Goal: Information Seeking & Learning: Learn about a topic

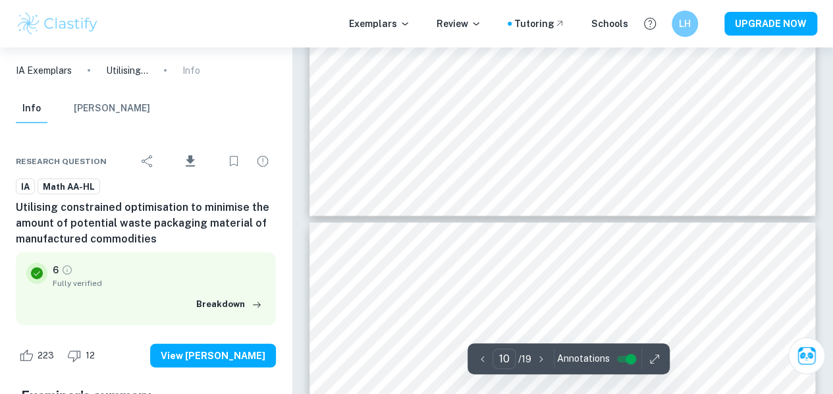
scroll to position [6837, 0]
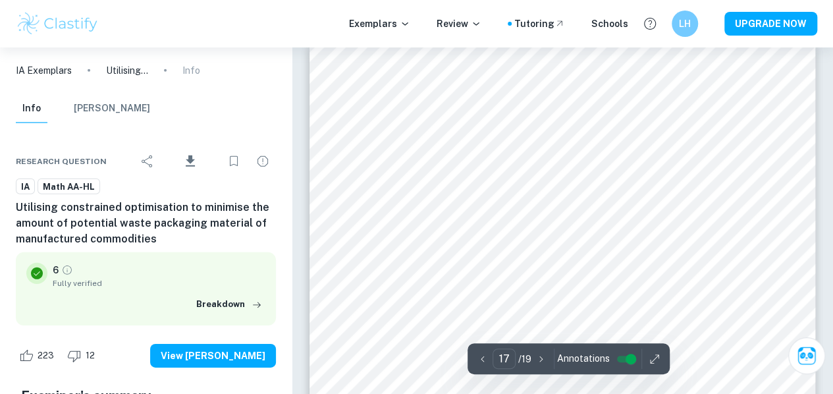
type input "16"
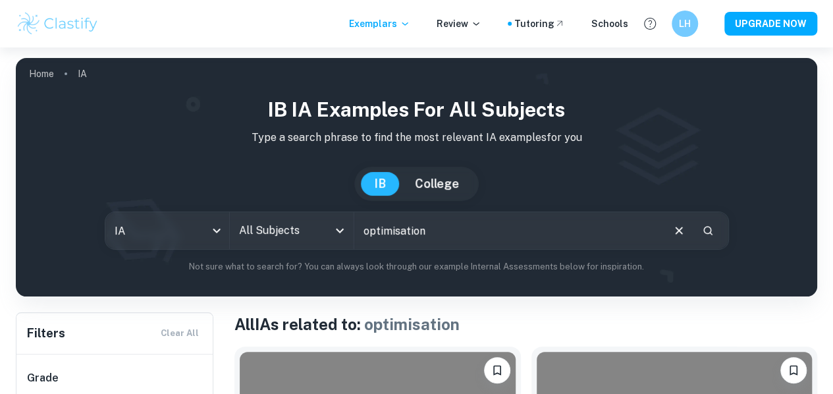
click at [431, 243] on input "optimisation" at bounding box center [507, 230] width 307 height 37
click at [458, 224] on input "perfume" at bounding box center [507, 230] width 307 height 37
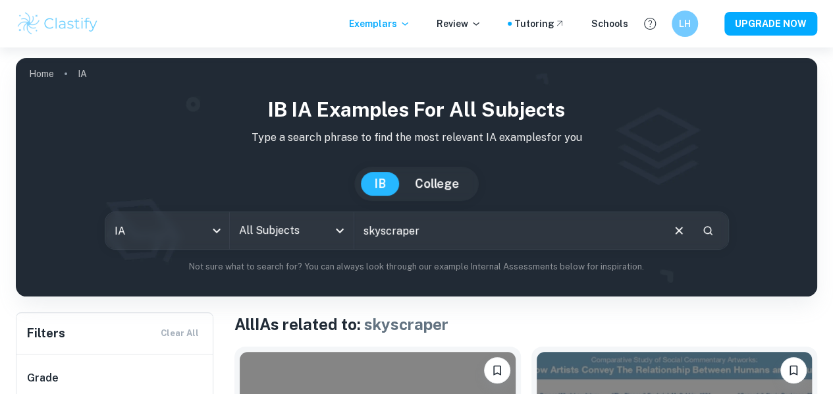
click at [404, 221] on input "skyscraper" at bounding box center [507, 230] width 307 height 37
type input "tourism"
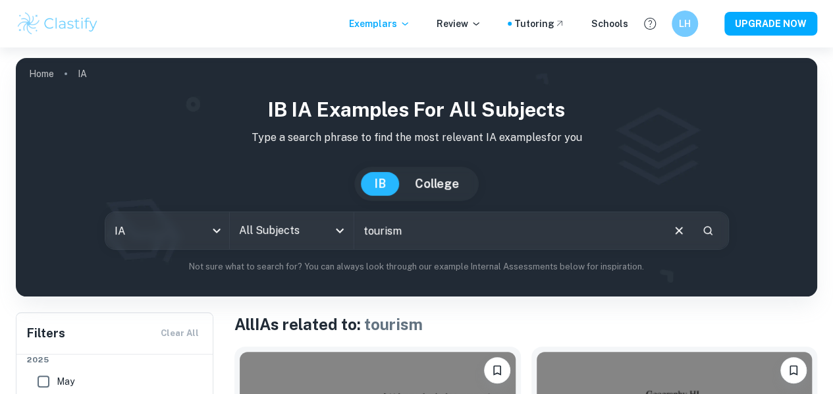
click at [284, 230] on input "All Subjects" at bounding box center [282, 230] width 92 height 25
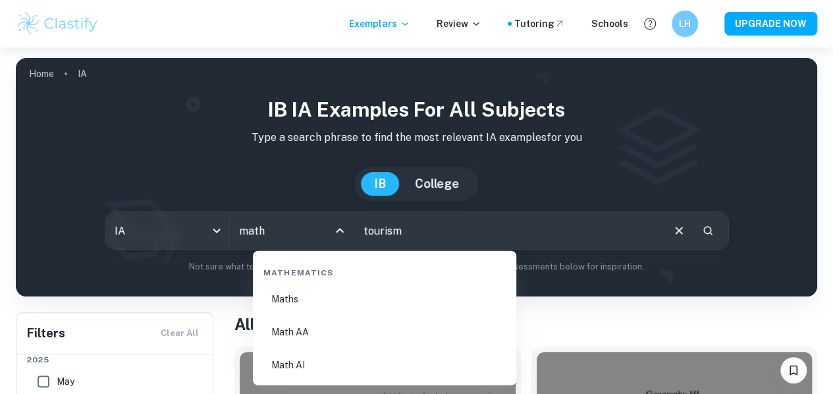
click at [317, 338] on li "Math AA" at bounding box center [384, 332] width 253 height 30
type input "Math AA"
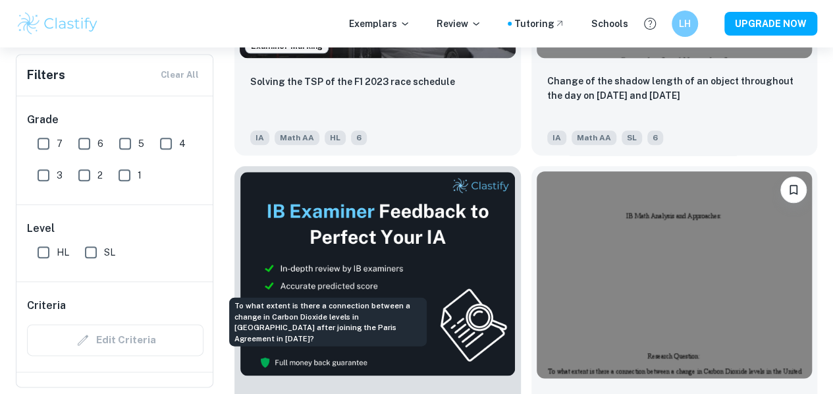
scroll to position [878, 0]
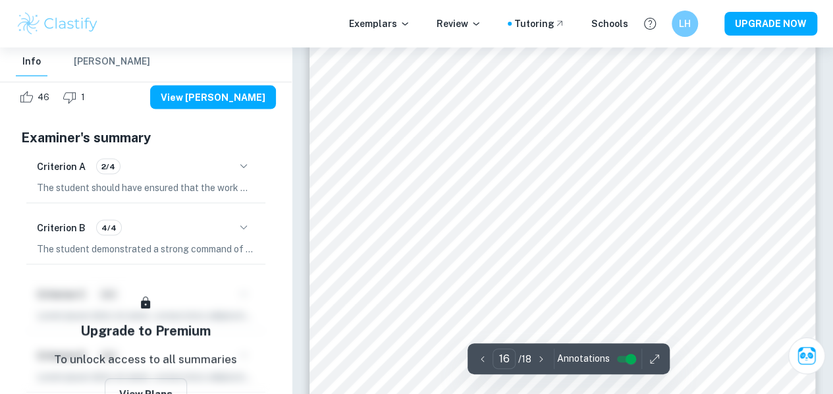
scroll to position [11314, 0]
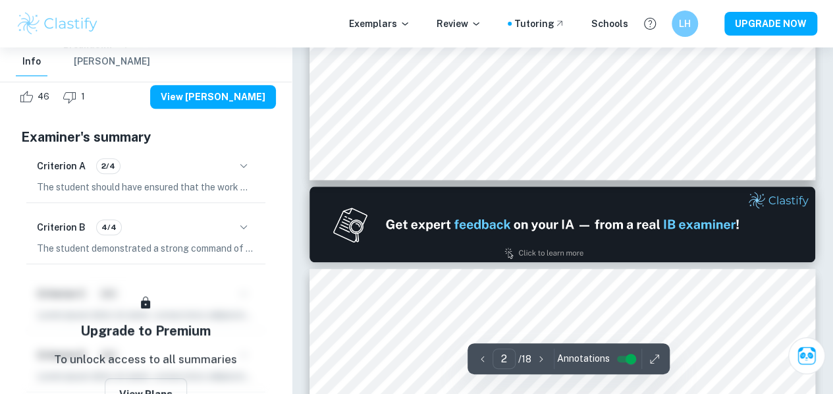
type input "1"
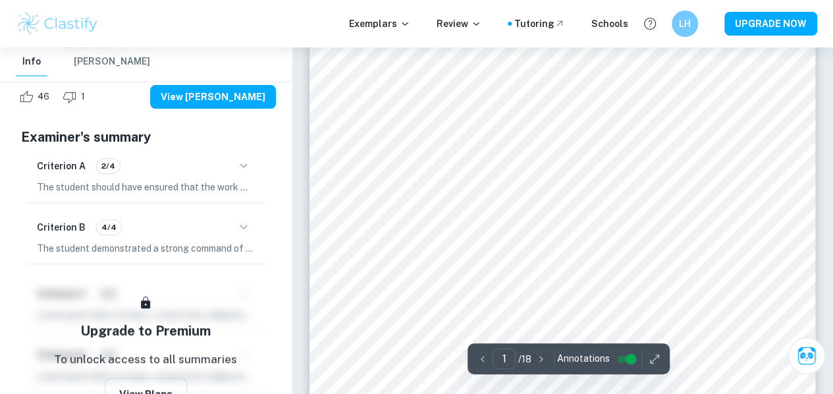
scroll to position [0, 0]
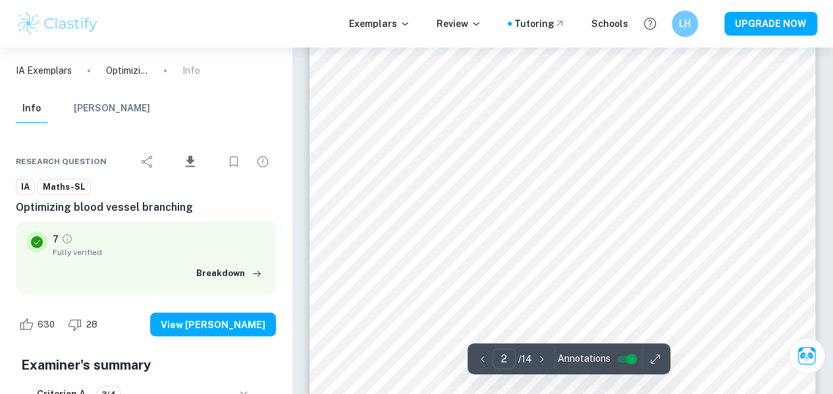
scroll to position [1037, 0]
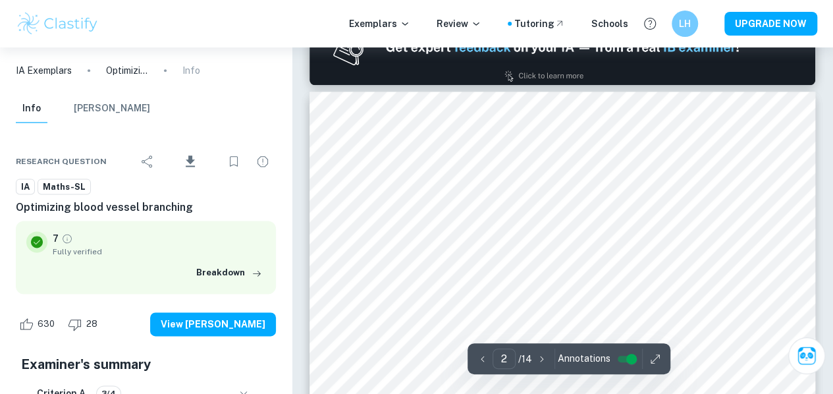
type input "1"
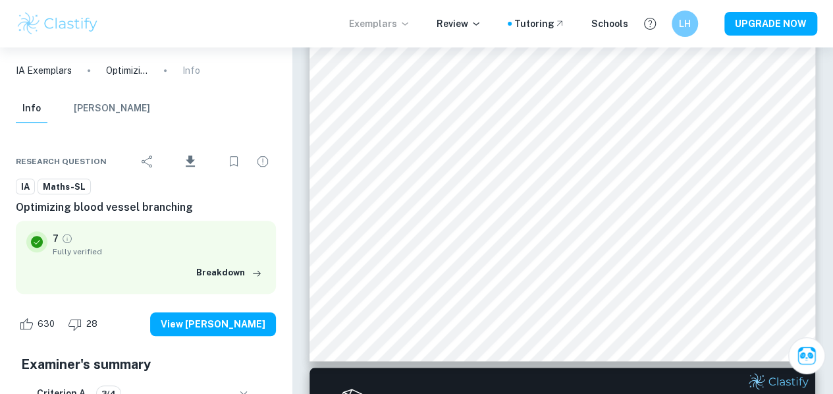
scroll to position [371, 0]
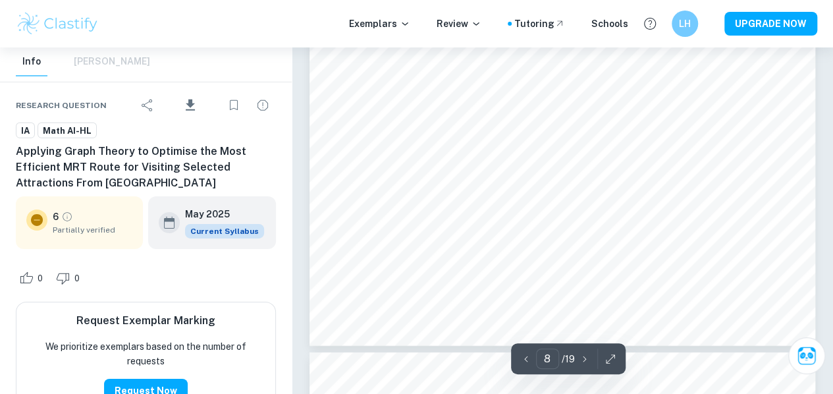
scroll to position [4727, 0]
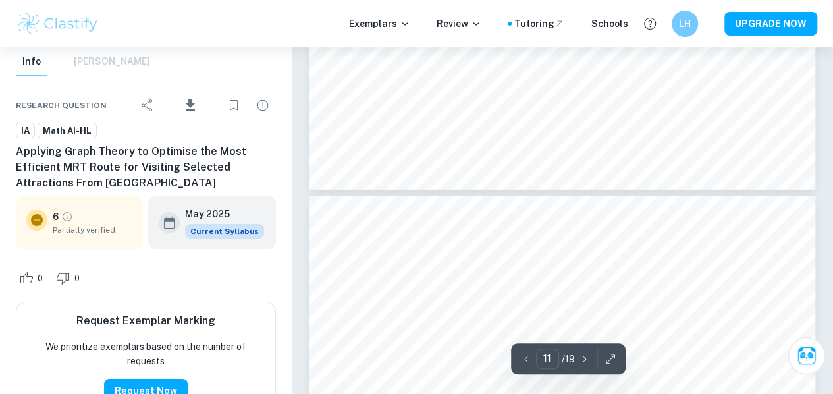
type input "12"
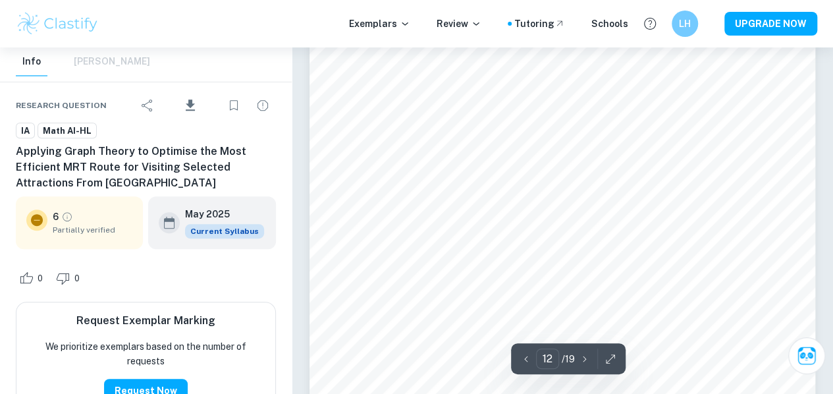
scroll to position [7796, 0]
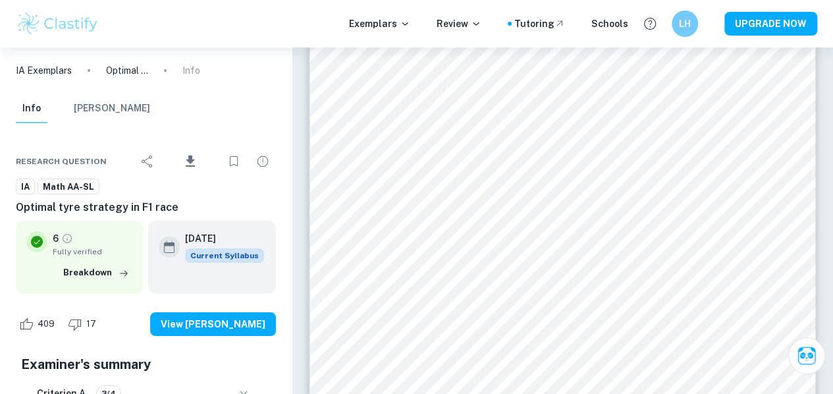
scroll to position [4904, 0]
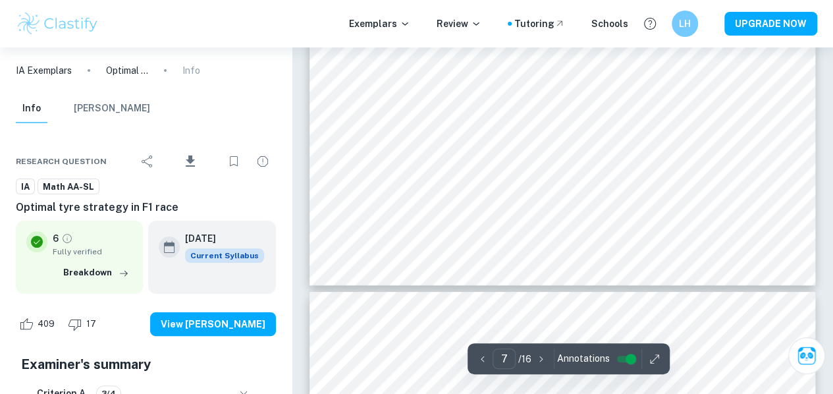
type input "8"
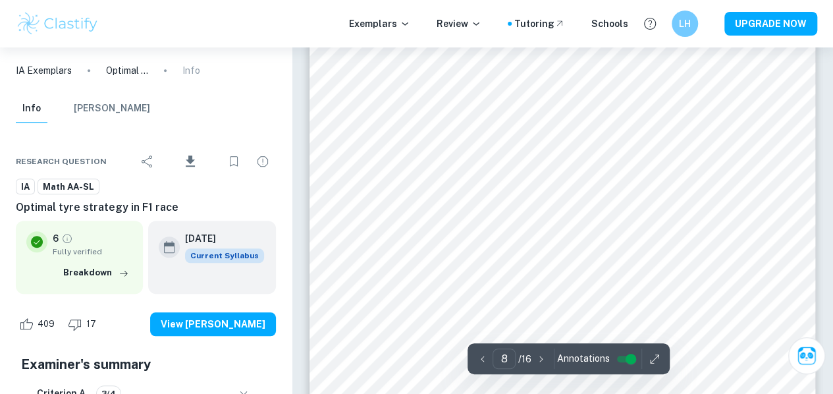
scroll to position [5526, 0]
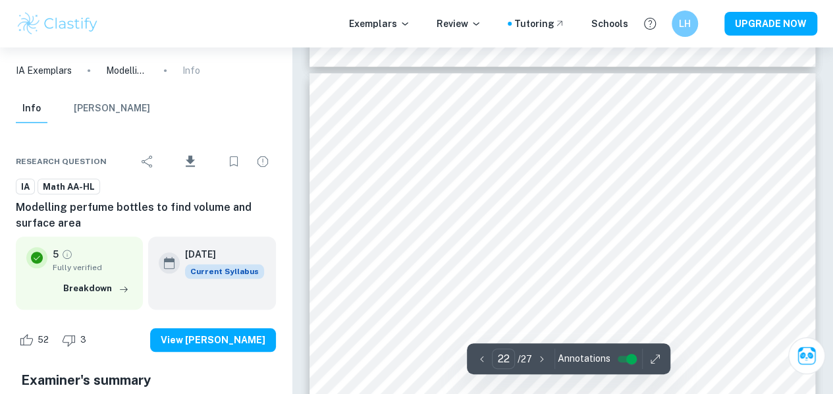
scroll to position [15555, 0]
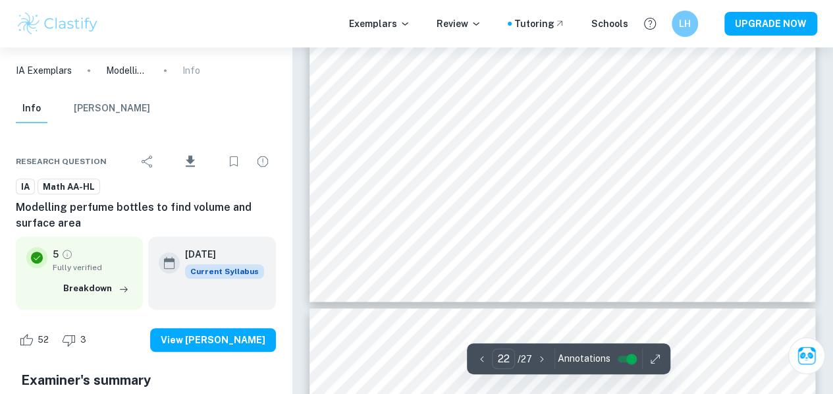
type input "21"
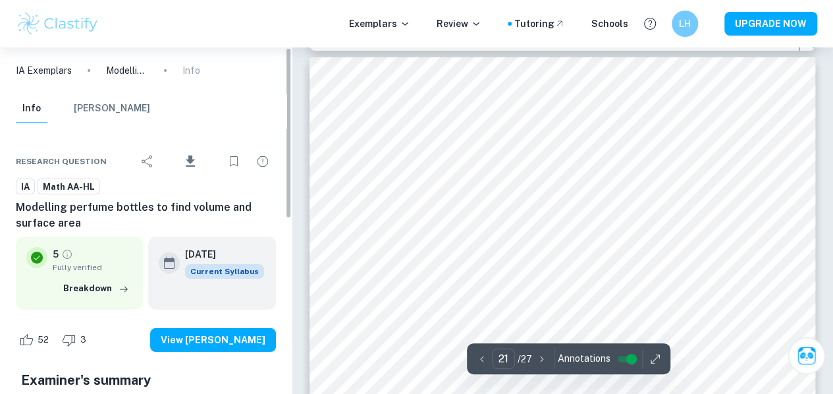
scroll to position [14838, 0]
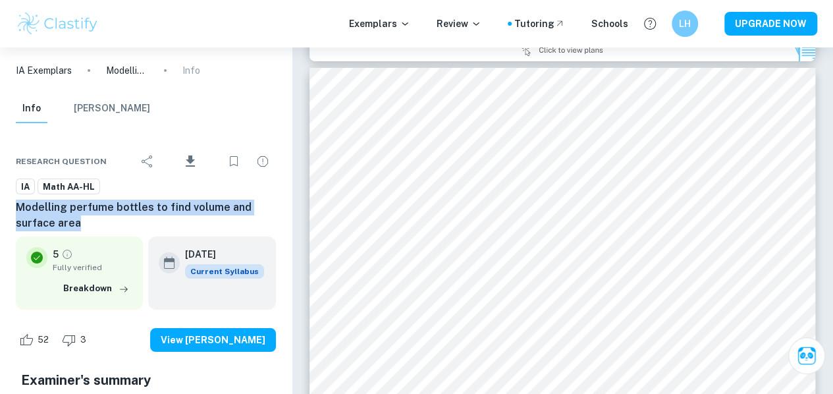
drag, startPoint x: 92, startPoint y: 226, endPoint x: 12, endPoint y: 213, distance: 81.3
copy h6 "Modelling perfume bottles to find volume and surface area"
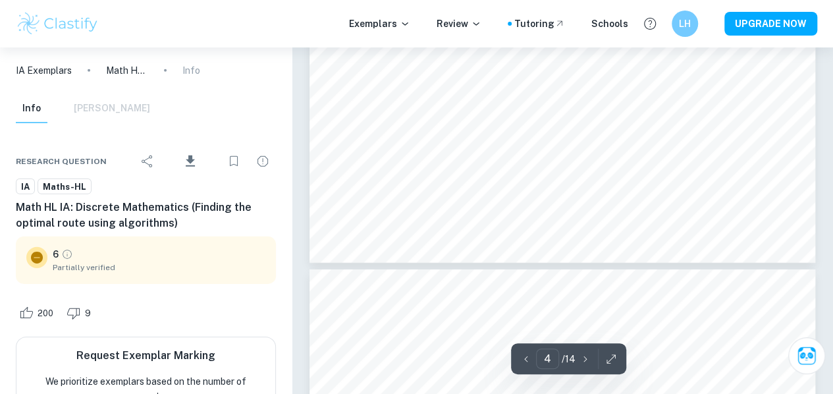
scroll to position [2125, 0]
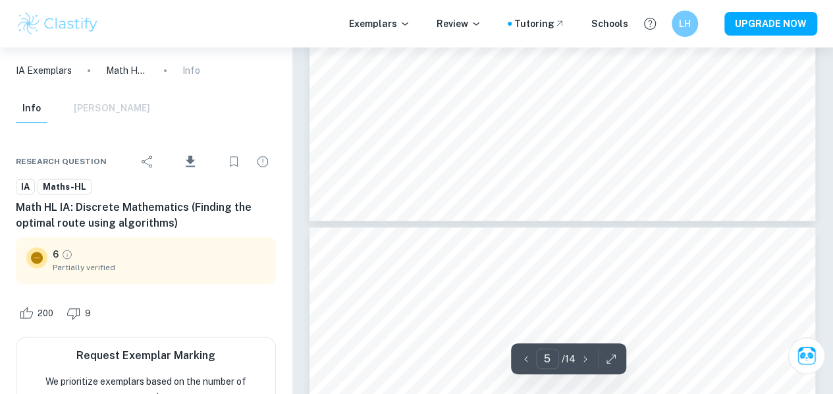
type input "6"
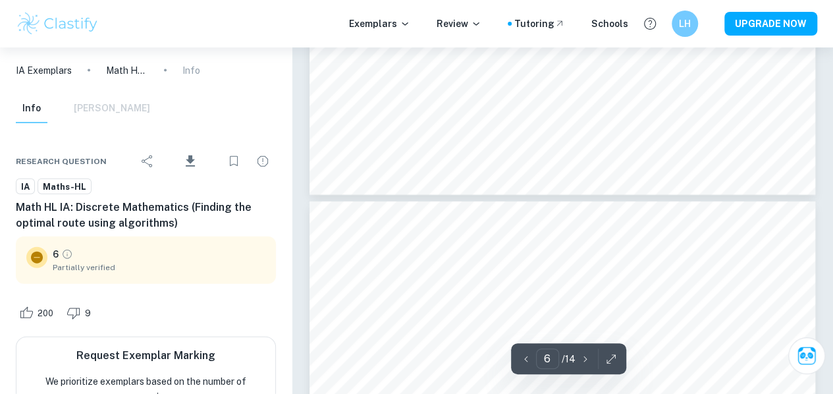
scroll to position [3987, 0]
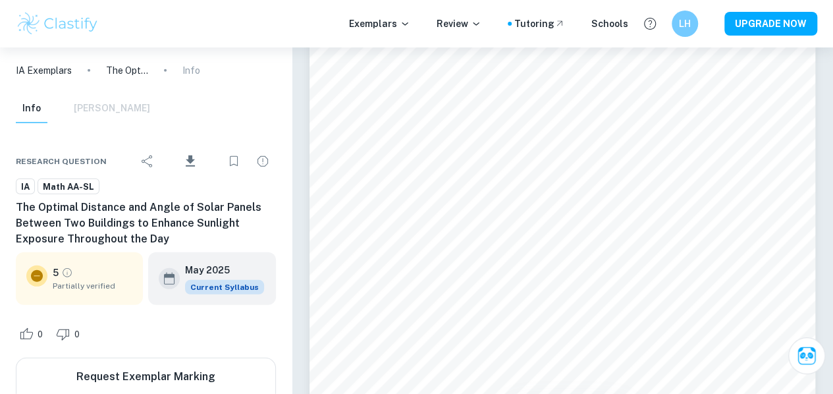
scroll to position [1956, 0]
type input "4"
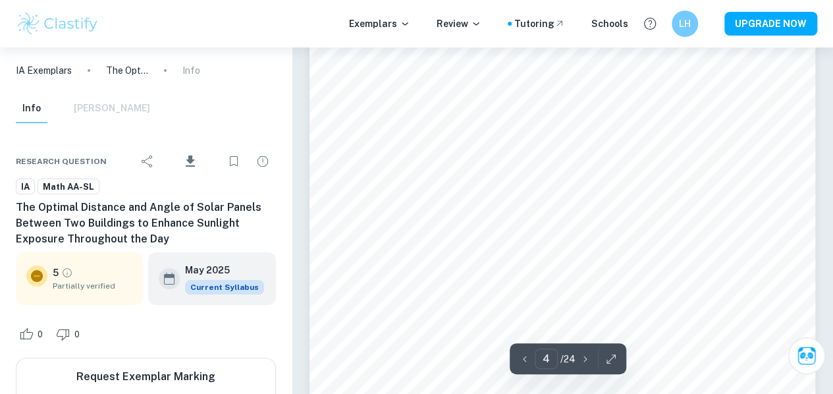
scroll to position [2368, 0]
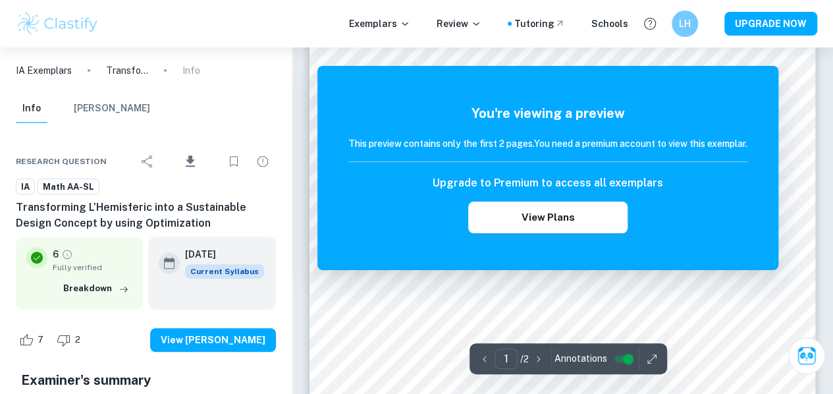
scroll to position [290, 0]
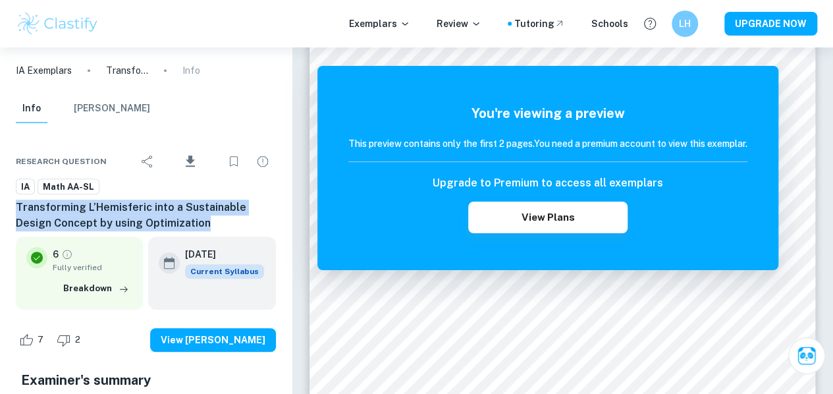
drag, startPoint x: 161, startPoint y: 228, endPoint x: 13, endPoint y: 205, distance: 149.4
copy h6 "Transforming L’Hemisferic into a Sustainable Design Concept by using Optimizati…"
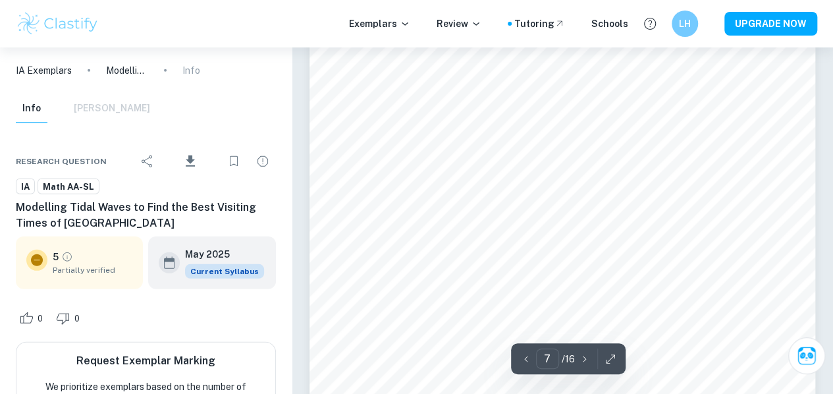
scroll to position [4296, 0]
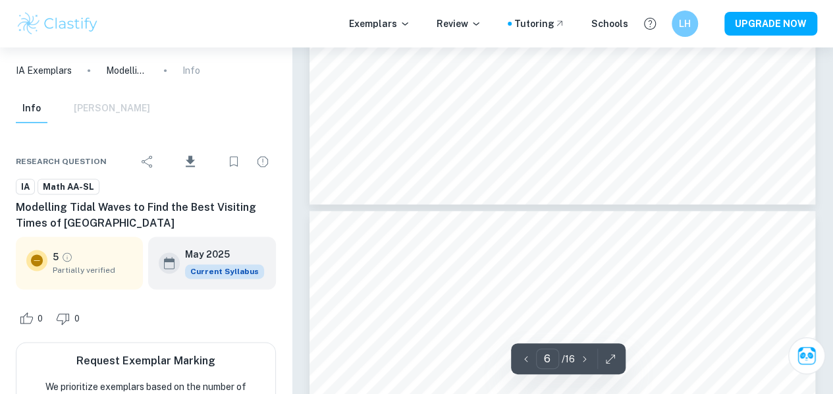
type input "5"
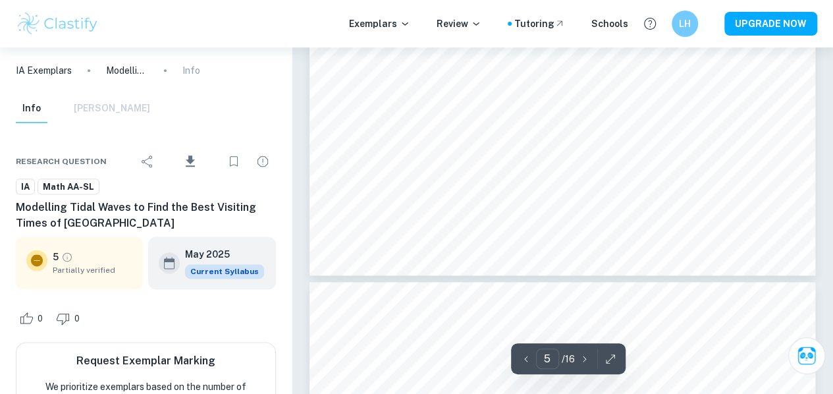
scroll to position [3126, 0]
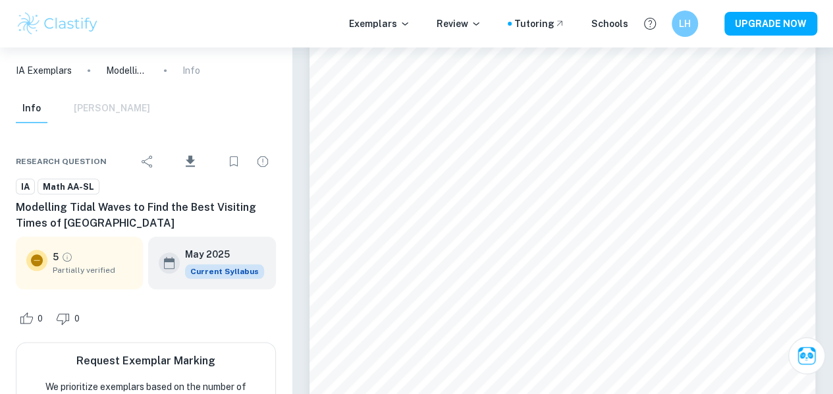
click at [63, 63] on p "IA Exemplars" at bounding box center [44, 70] width 56 height 14
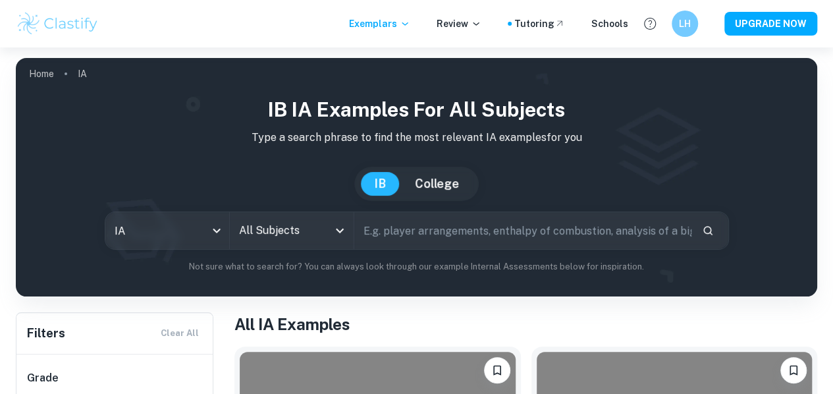
click at [423, 232] on input "text" at bounding box center [522, 230] width 337 height 37
type input "bottle"
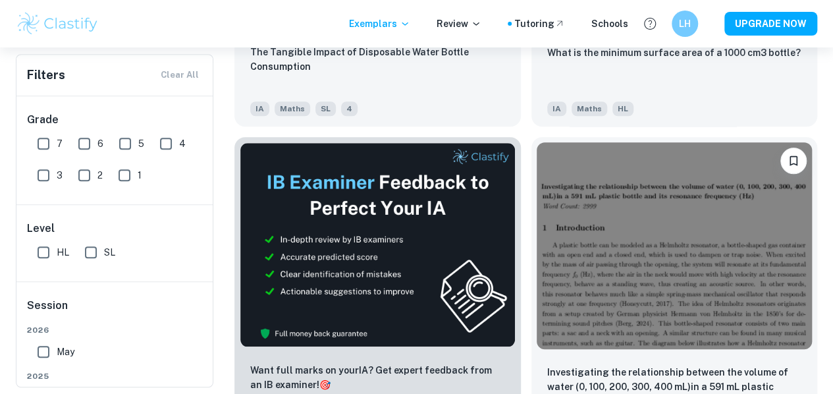
scroll to position [570, 0]
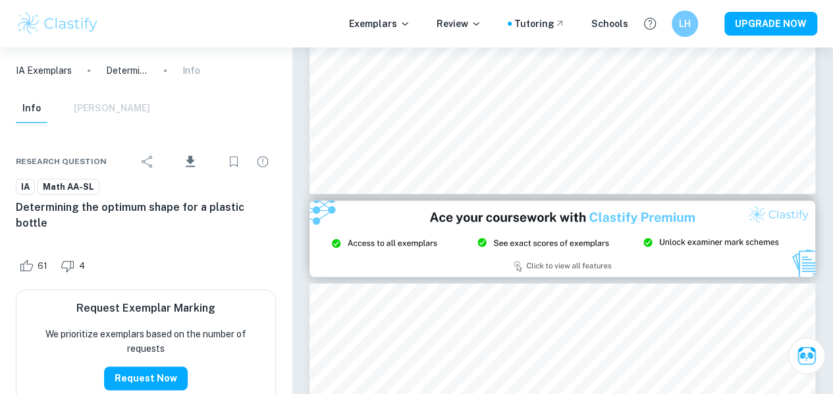
scroll to position [5922, 0]
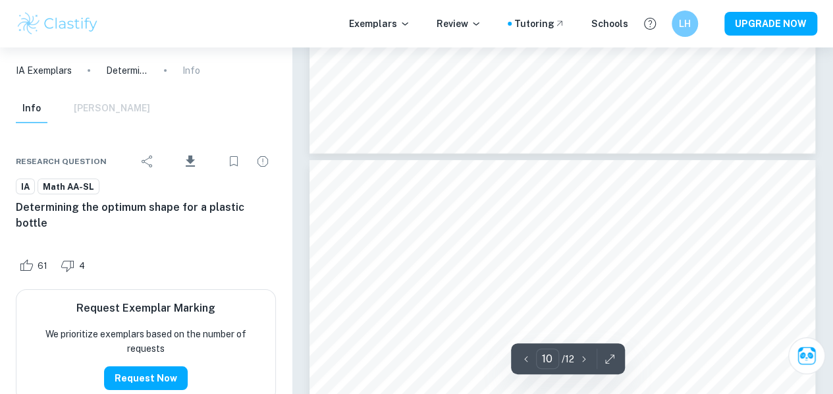
type input "11"
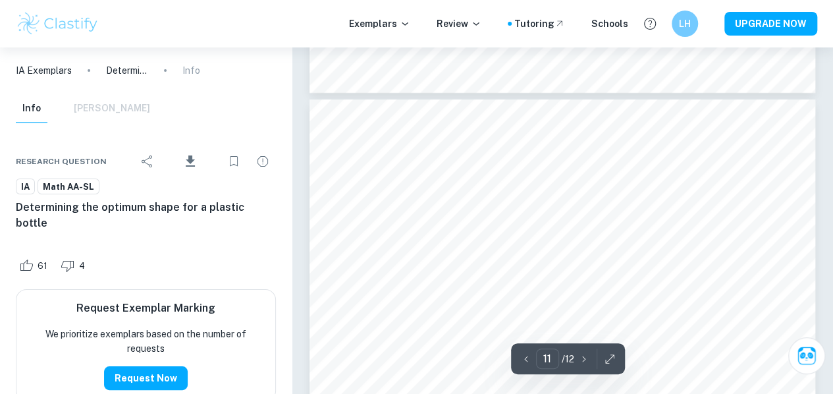
scroll to position [7520, 0]
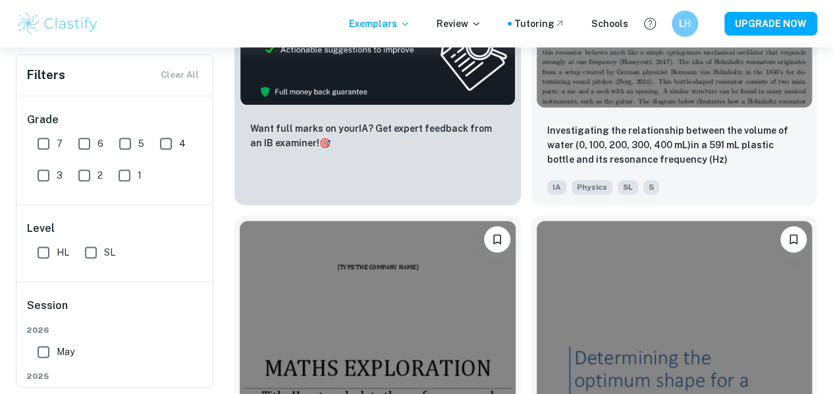
scroll to position [770, 0]
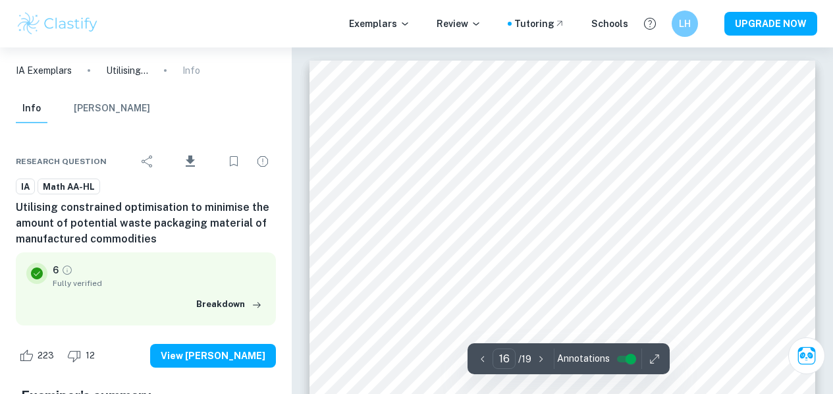
scroll to position [11723, 0]
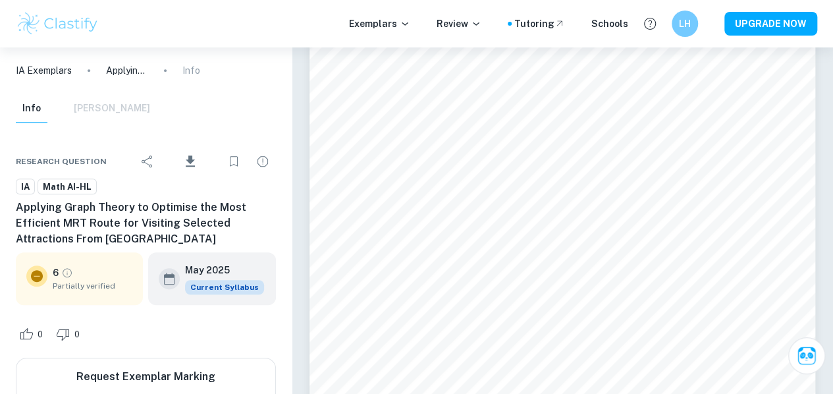
drag, startPoint x: 49, startPoint y: 69, endPoint x: 103, endPoint y: 15, distance: 76.4
click at [49, 69] on p "IA Exemplars" at bounding box center [44, 70] width 56 height 14
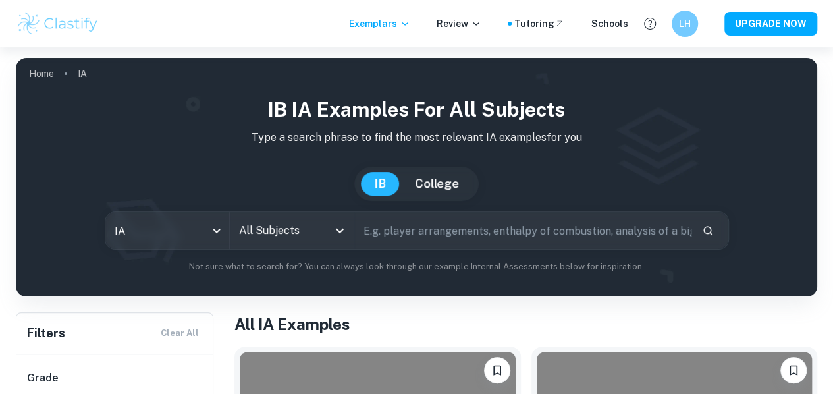
click at [424, 235] on input "text" at bounding box center [522, 230] width 337 height 37
type input "london eye"
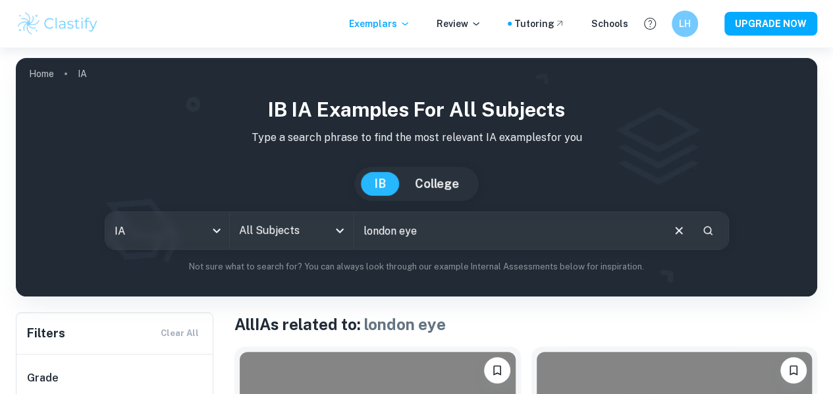
scroll to position [309, 0]
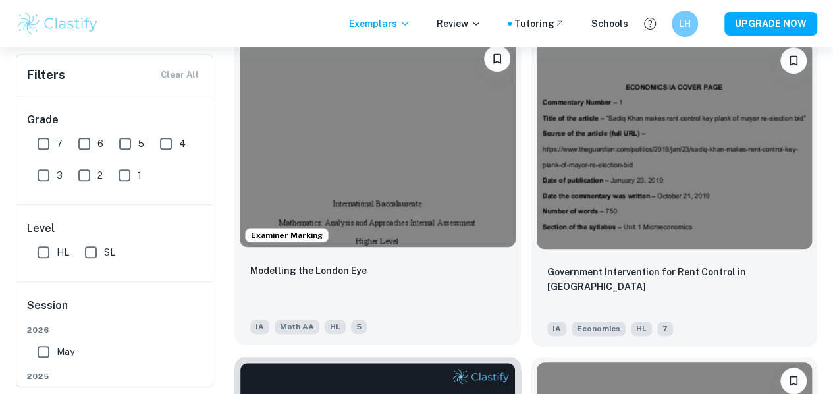
click at [337, 153] on img at bounding box center [378, 143] width 276 height 207
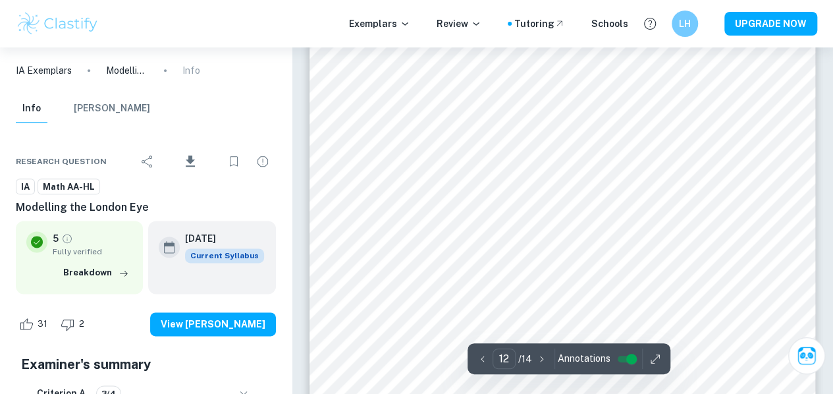
type input "11"
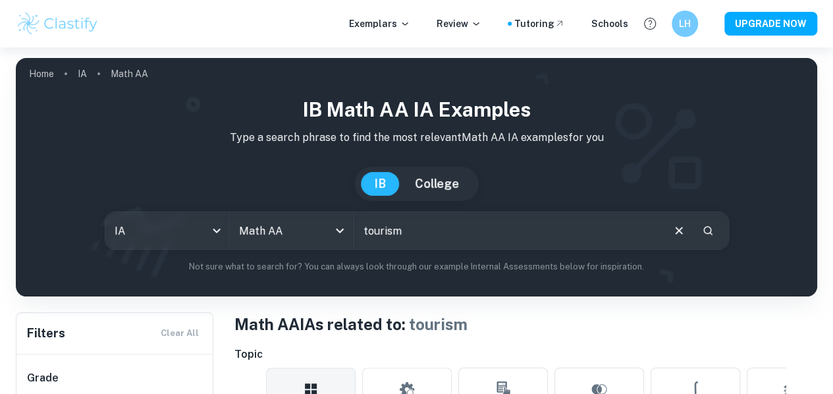
click at [425, 235] on input "tourism" at bounding box center [507, 230] width 307 height 37
type input "ferris"
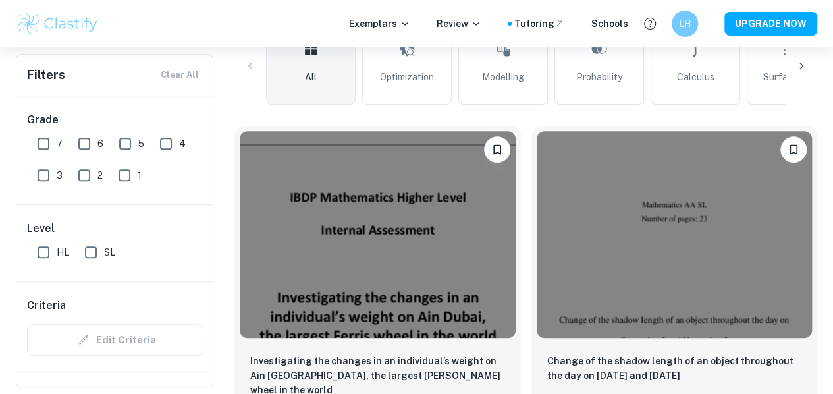
scroll to position [342, 0]
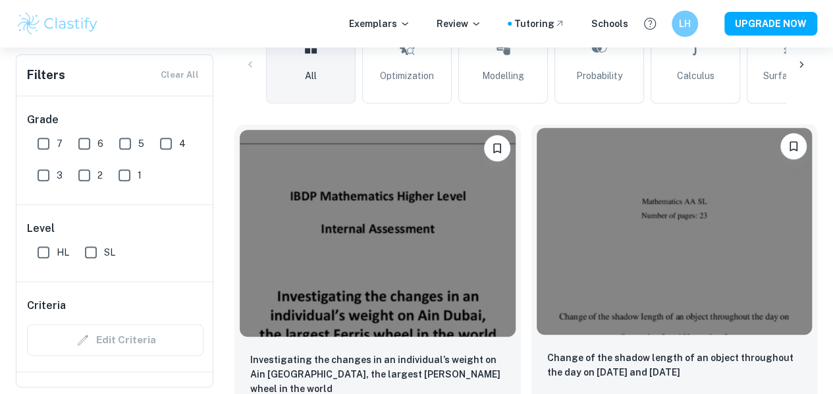
click at [557, 340] on div "Change of the shadow length of an object throughout the day on September 2 and …" at bounding box center [674, 386] width 286 height 92
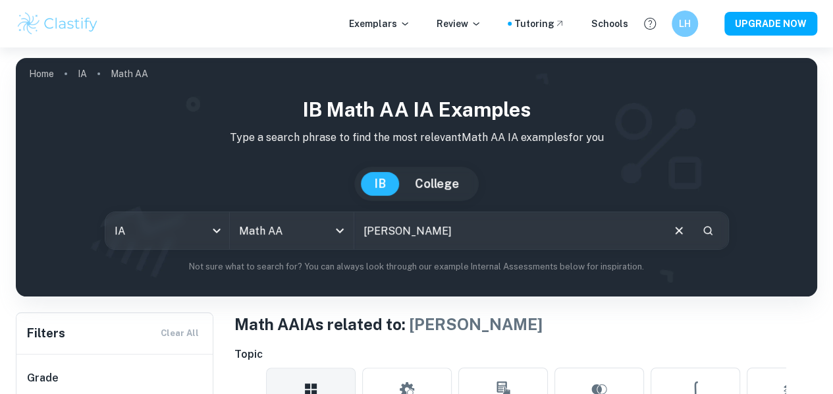
click at [398, 235] on input "ferris" at bounding box center [507, 230] width 307 height 37
type input "y"
type input "toy figure"
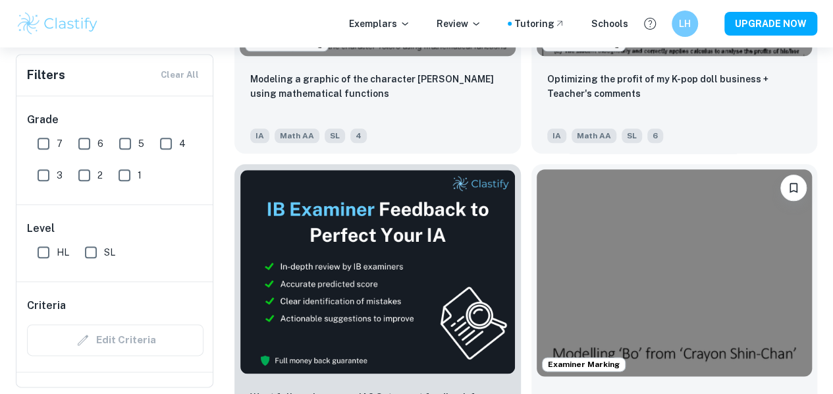
scroll to position [625, 0]
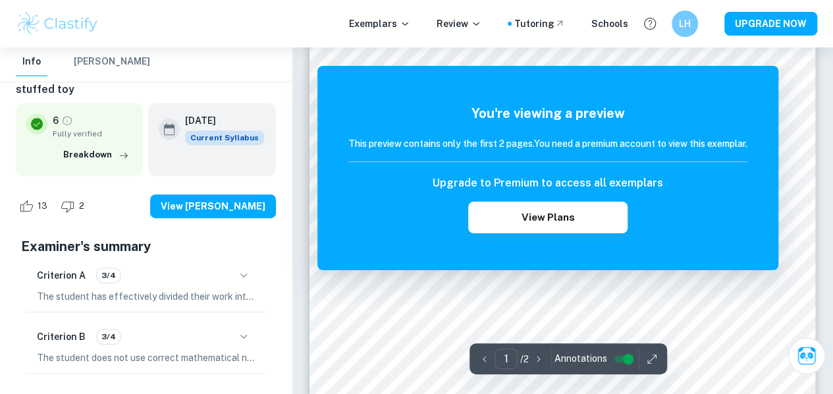
scroll to position [240, 0]
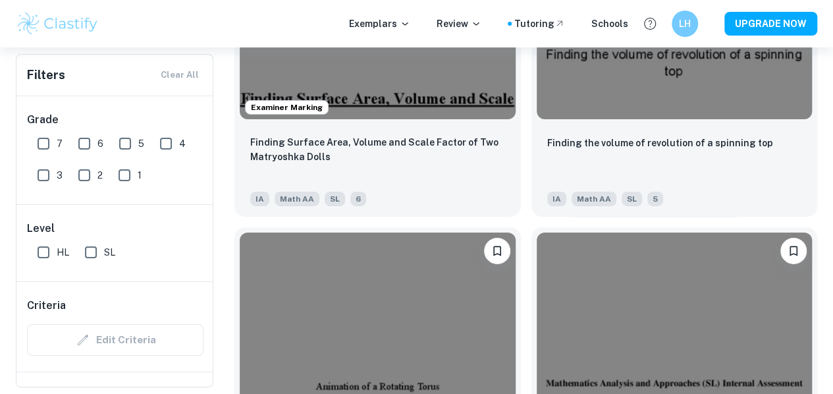
scroll to position [2384, 0]
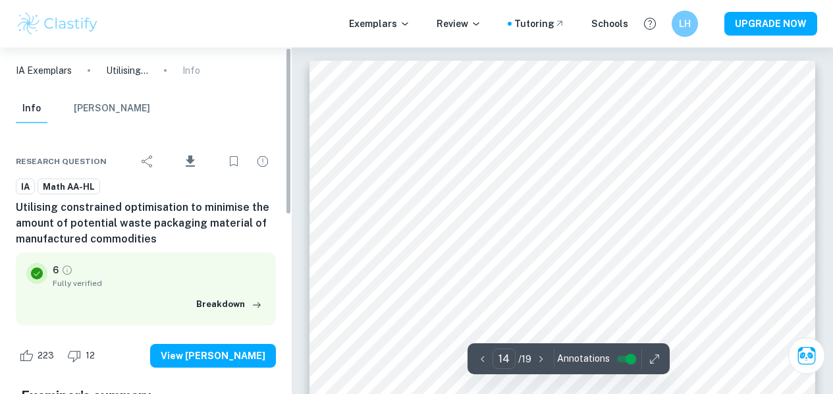
scroll to position [10129, 0]
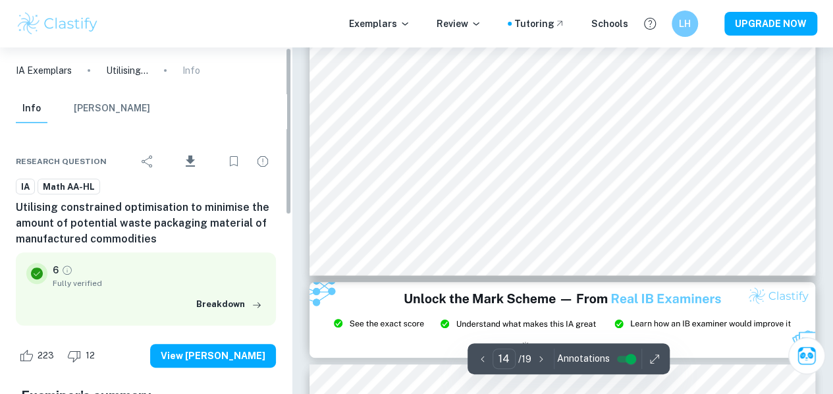
click at [45, 69] on p "IA Exemplars" at bounding box center [44, 70] width 56 height 14
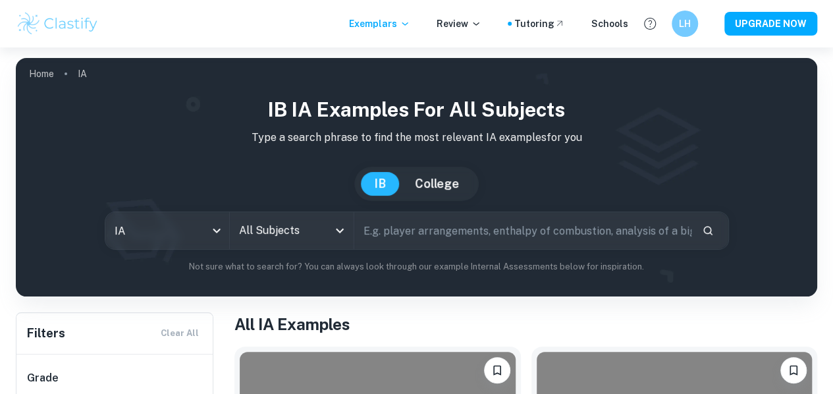
click at [439, 225] on input "text" at bounding box center [522, 230] width 337 height 37
type input "beauty blender"
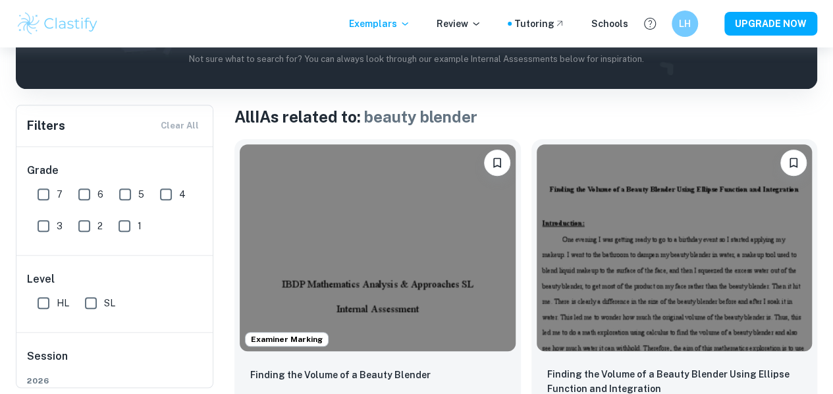
scroll to position [207, 0]
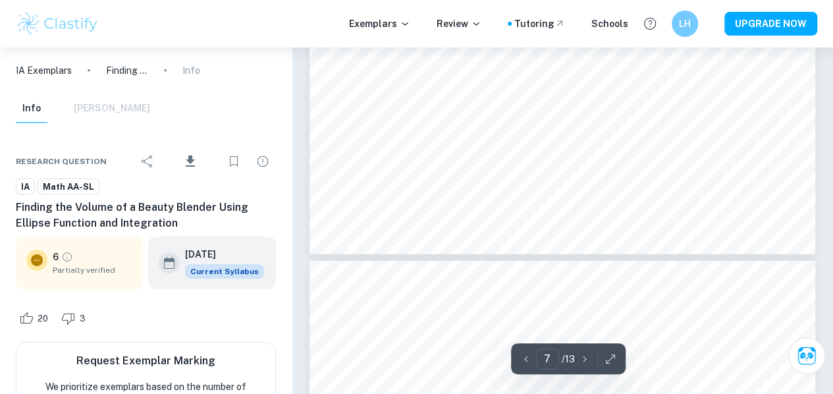
scroll to position [4795, 0]
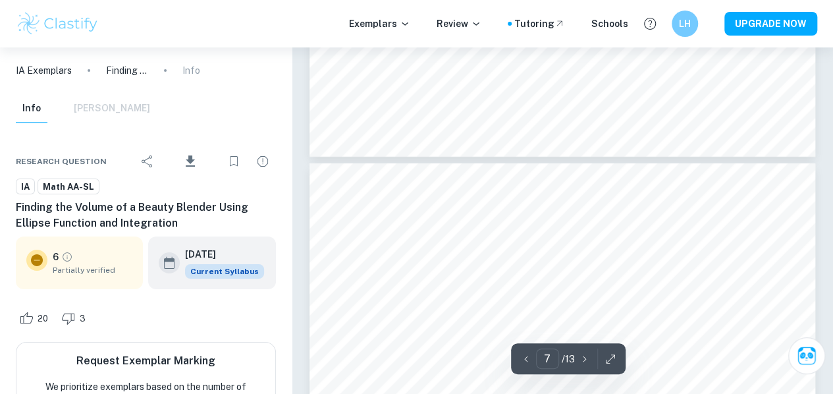
type input "8"
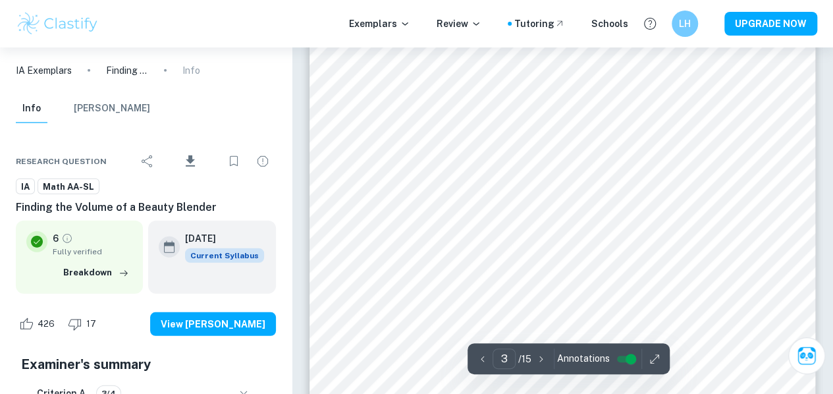
scroll to position [1699, 0]
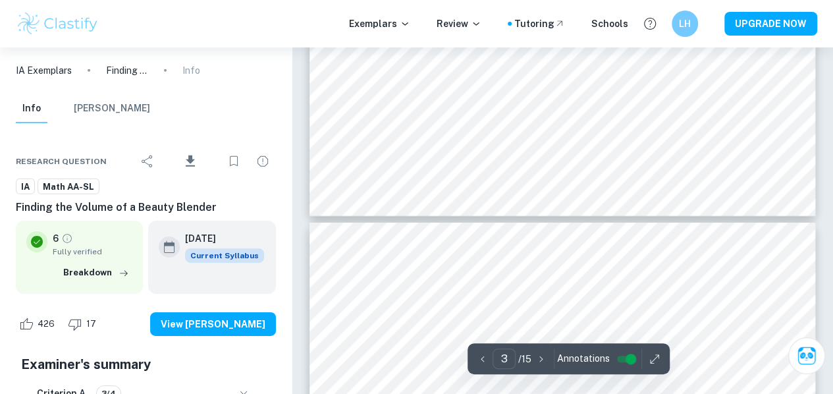
type input "4"
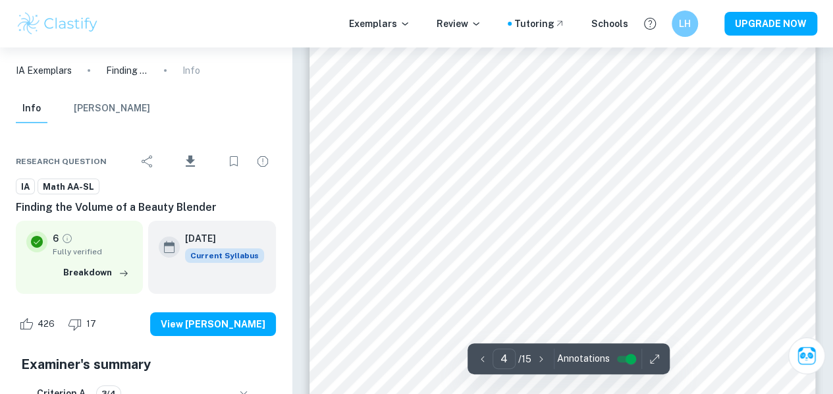
scroll to position [2229, 0]
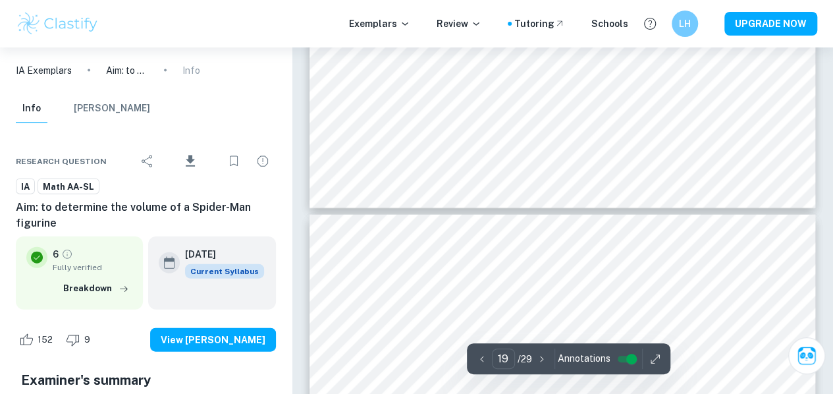
scroll to position [13886, 0]
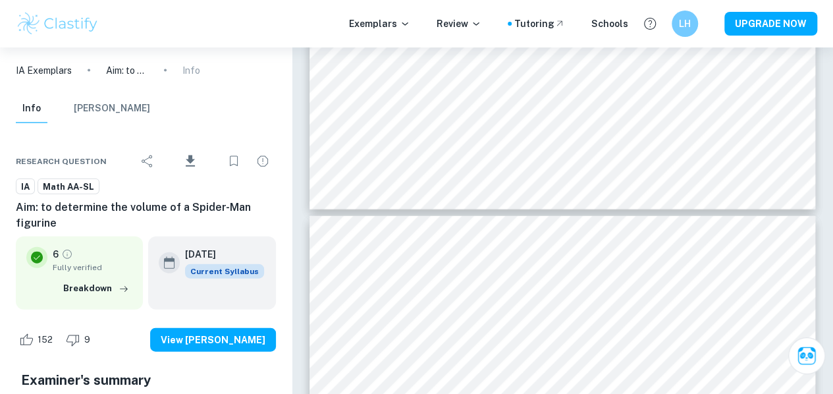
type input "20"
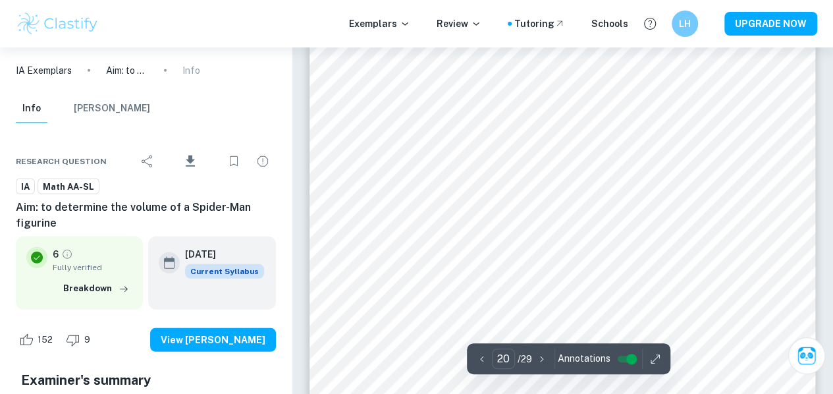
scroll to position [14299, 0]
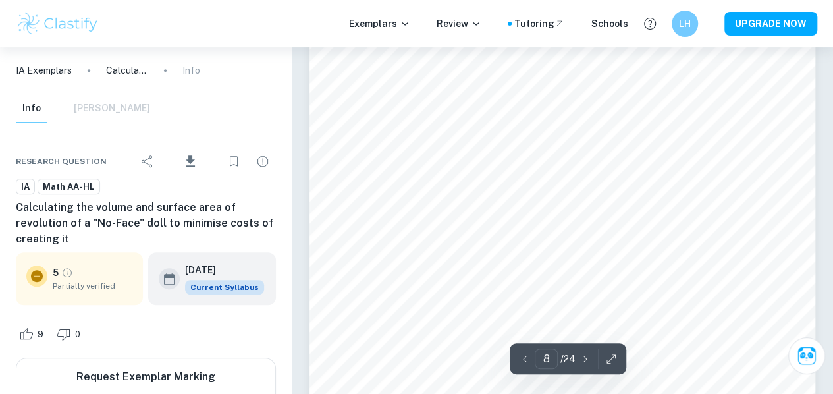
scroll to position [5412, 0]
type input "10"
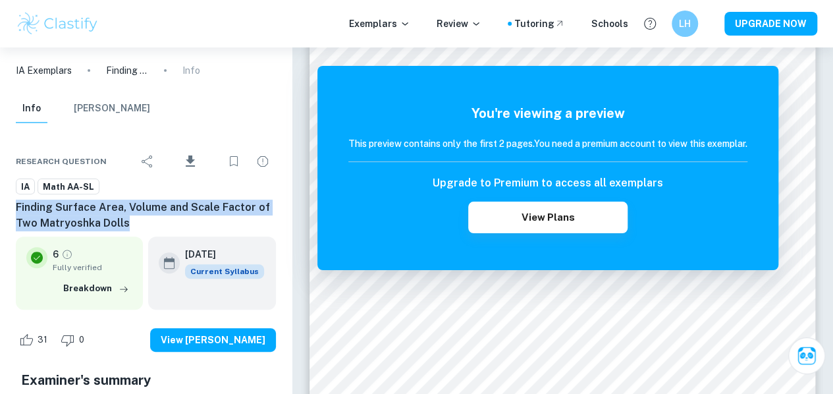
drag, startPoint x: 132, startPoint y: 230, endPoint x: 14, endPoint y: 212, distance: 118.6
copy h6 "Finding Surface Area, Volume and Scale Factor of Two Matryoshka Dolls"
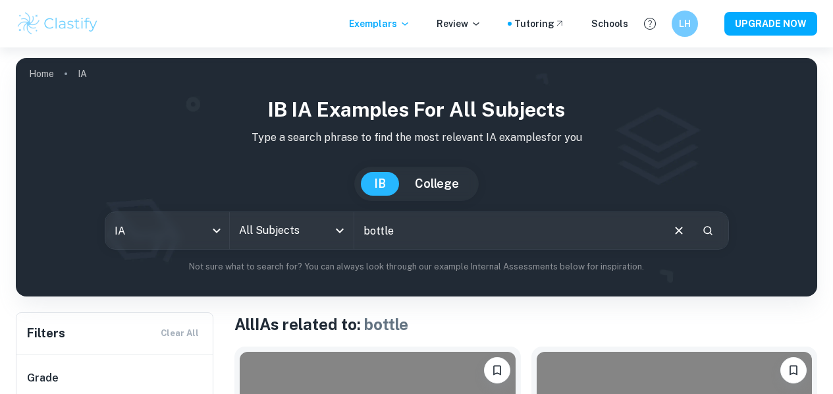
scroll to position [387, 0]
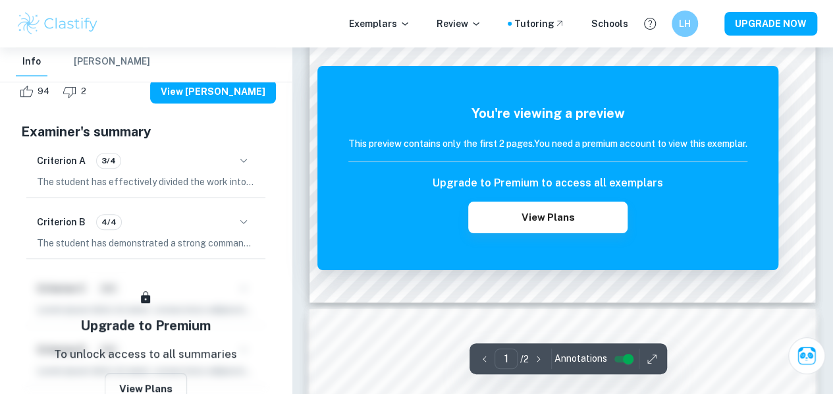
scroll to position [587, 0]
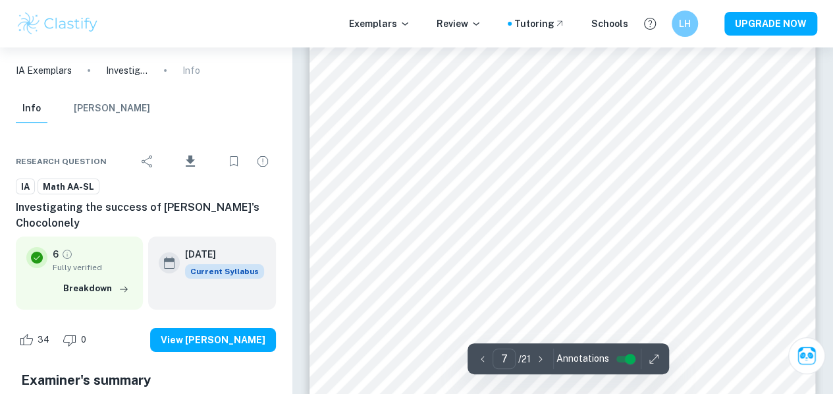
scroll to position [4879, 0]
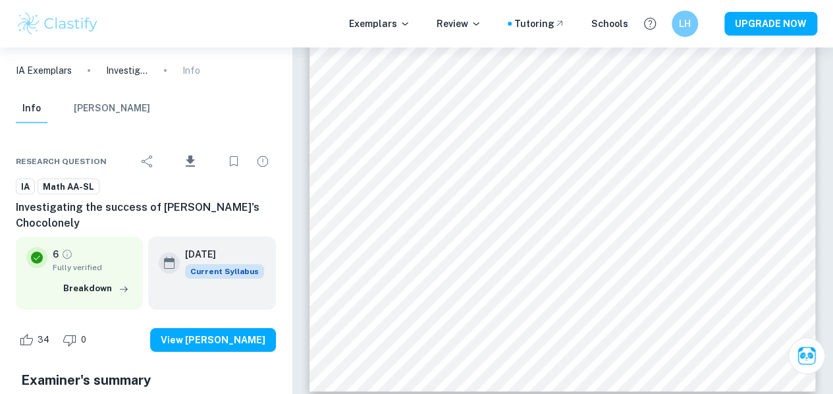
type input "8"
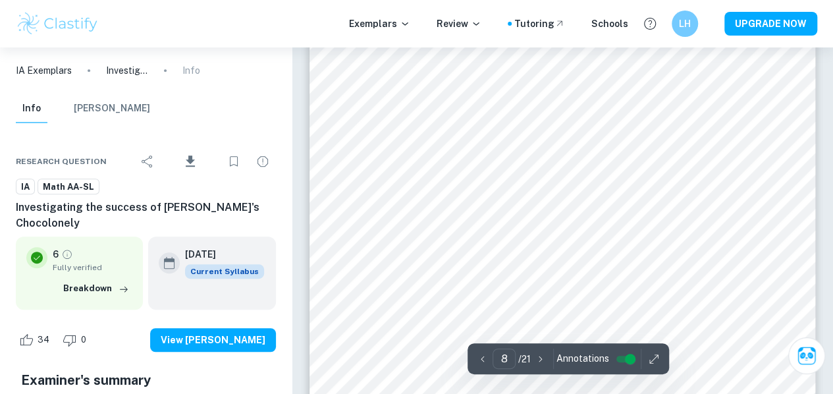
scroll to position [5449, 0]
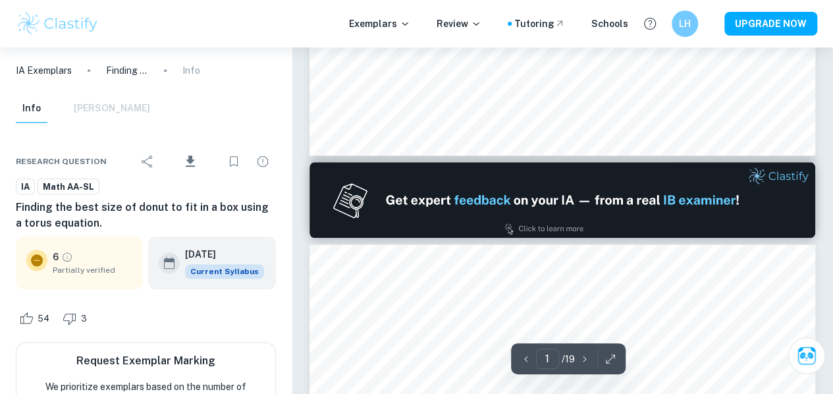
type input "2"
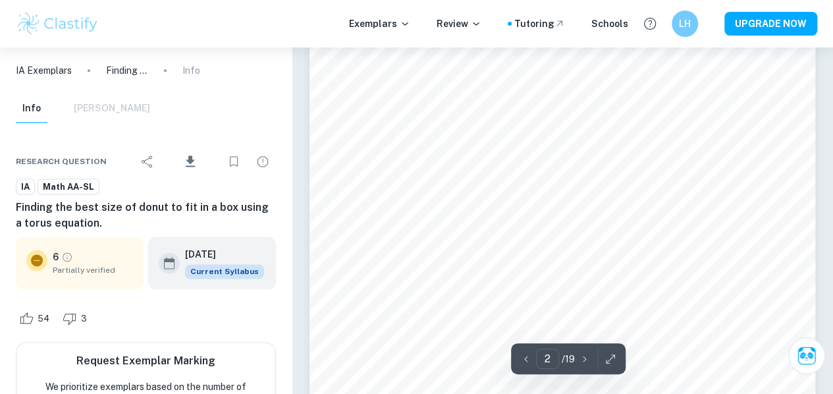
scroll to position [856, 0]
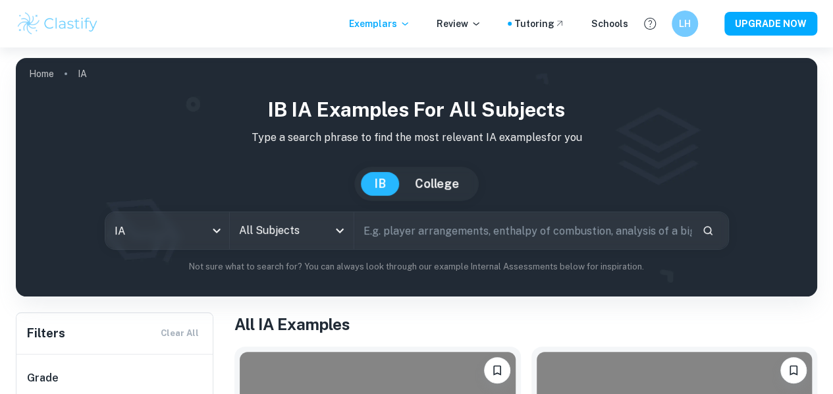
click at [425, 234] on input "text" at bounding box center [522, 230] width 337 height 37
type input "optimization"
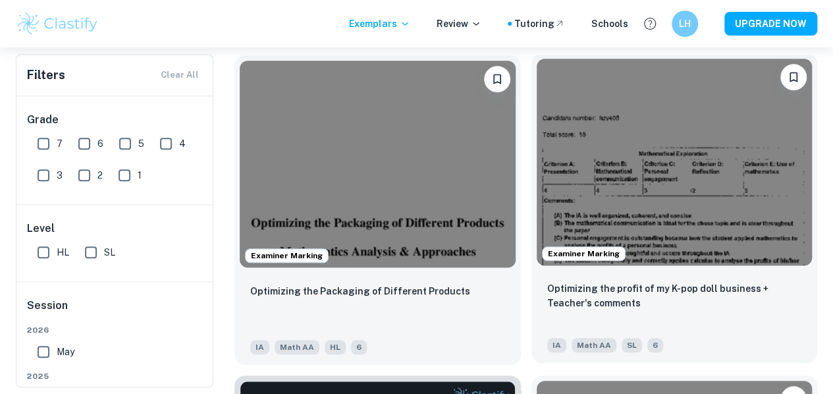
scroll to position [532, 0]
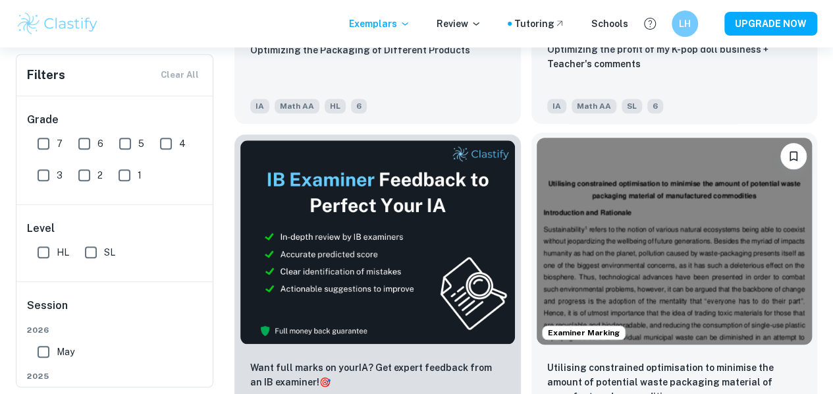
click at [543, 327] on span "Examiner Marking" at bounding box center [584, 333] width 82 height 12
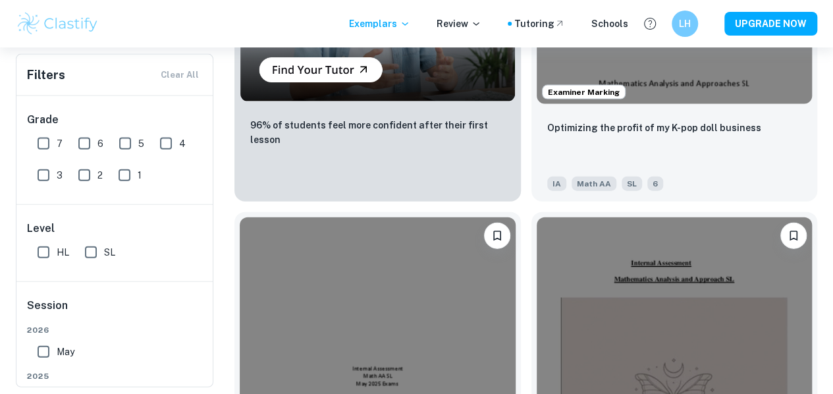
scroll to position [1483, 0]
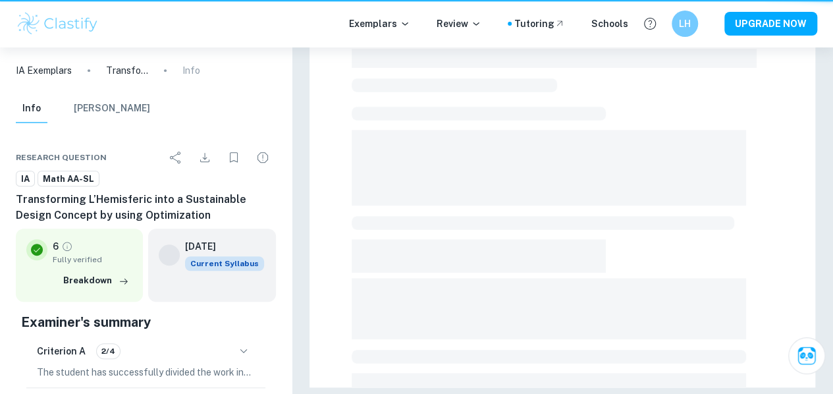
scroll to position [58, 0]
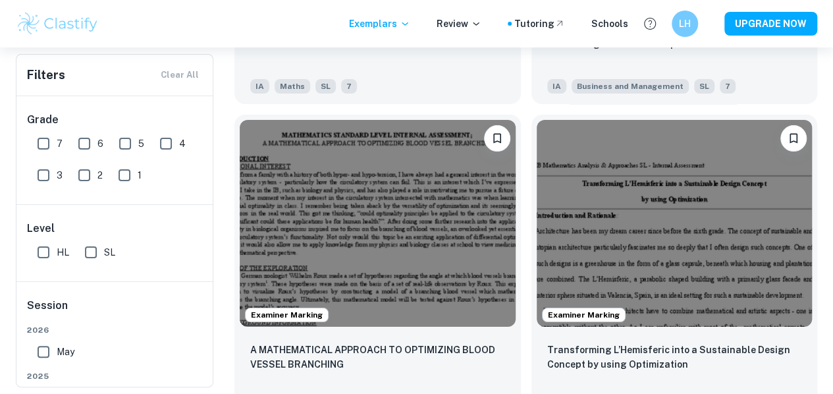
scroll to position [2472, 0]
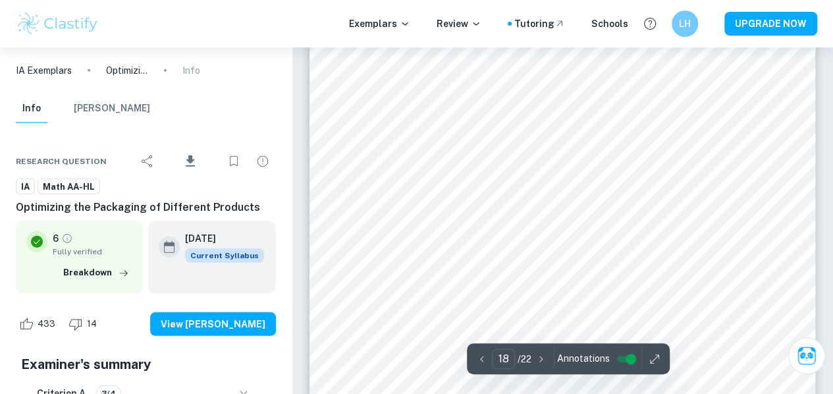
scroll to position [11984, 0]
type input "15"
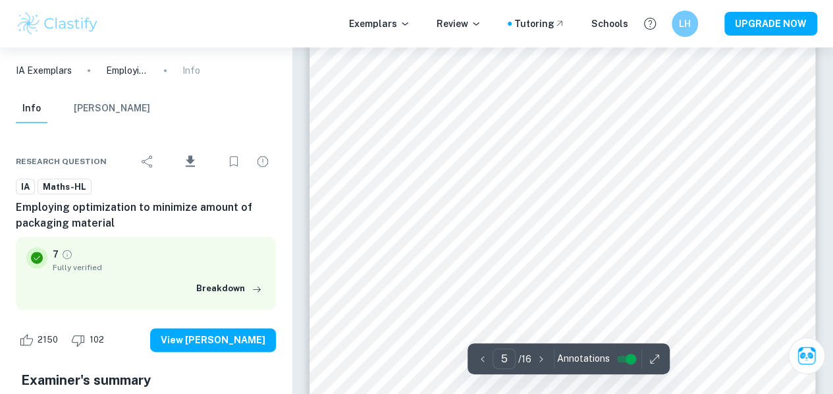
scroll to position [3439, 0]
type input "6"
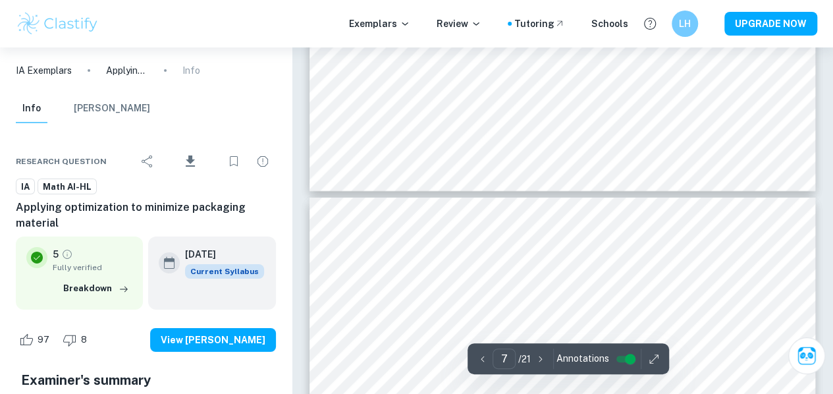
type input "8"
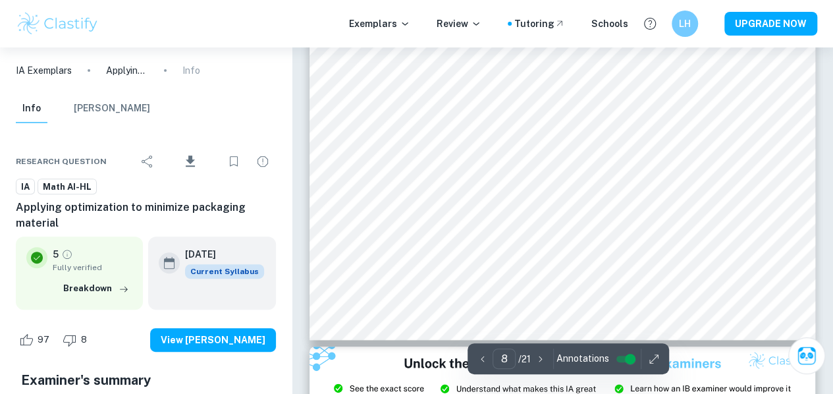
scroll to position [5171, 0]
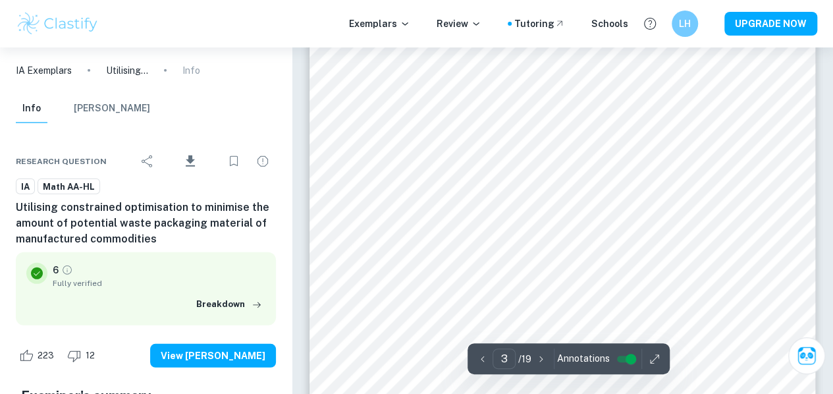
scroll to position [1997, 0]
type input "4"
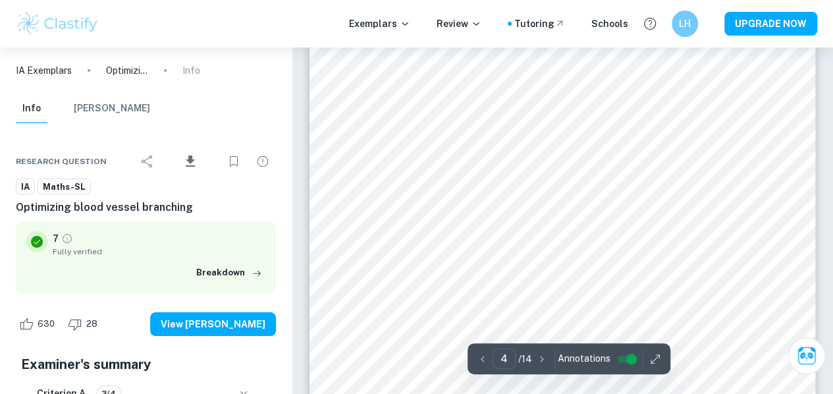
scroll to position [2355, 0]
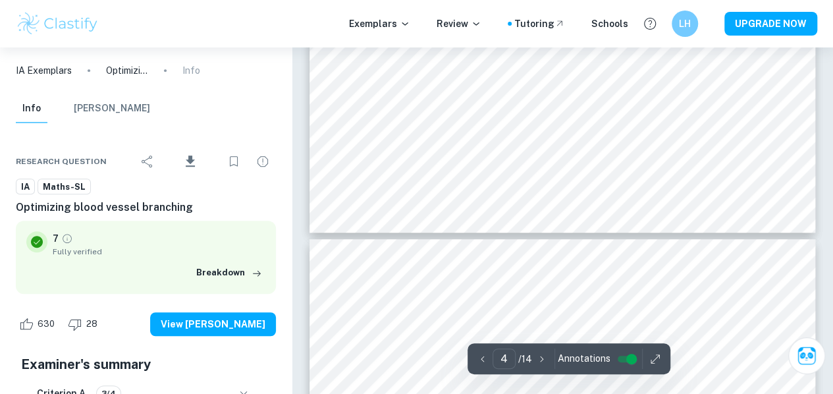
type input "5"
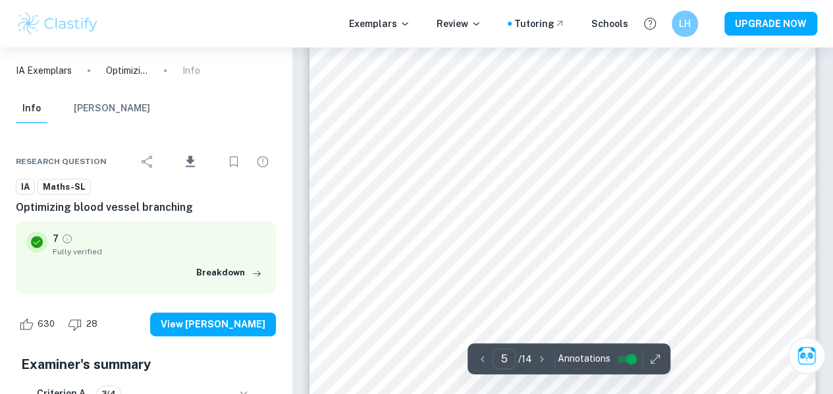
scroll to position [3523, 0]
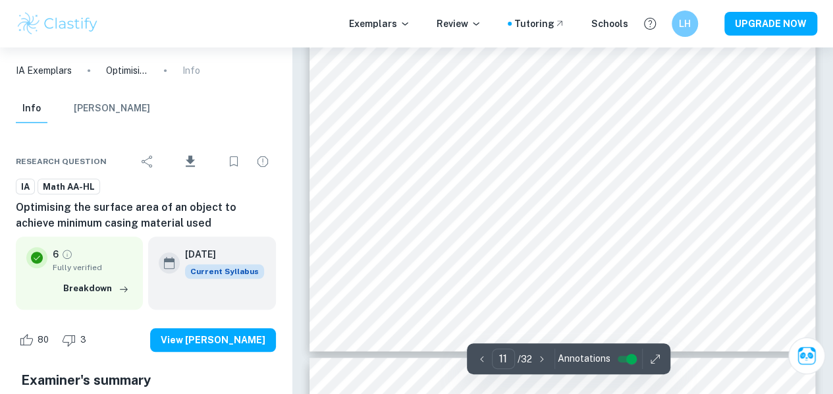
scroll to position [7876, 0]
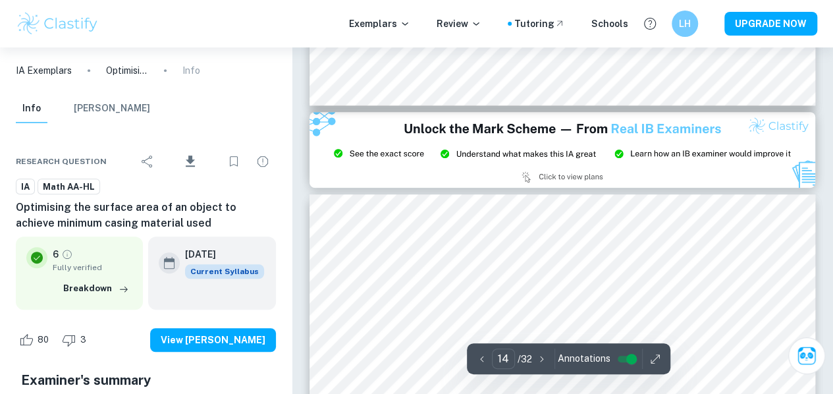
type input "15"
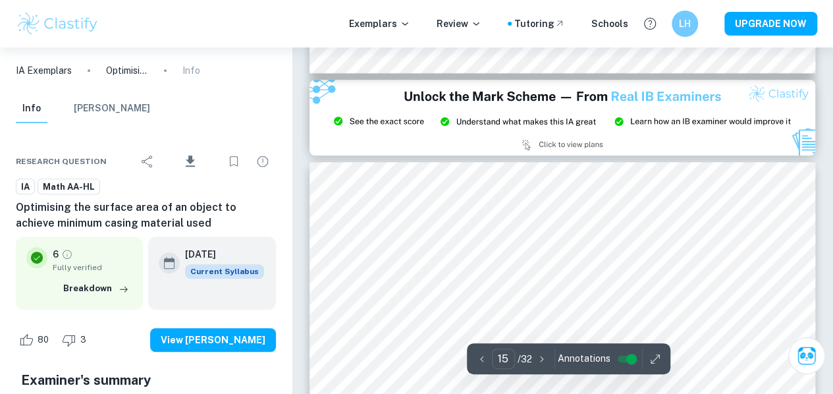
scroll to position [10357, 0]
